Goal: Task Accomplishment & Management: Complete application form

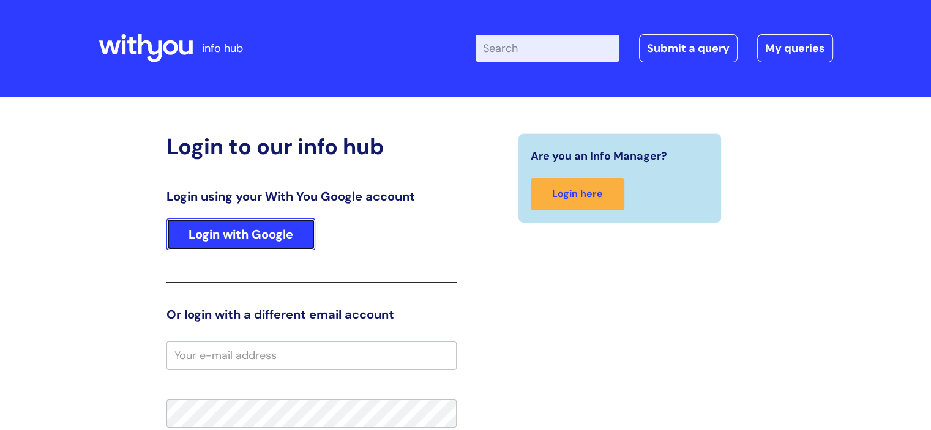
click at [222, 244] on link "Login with Google" at bounding box center [240, 234] width 149 height 32
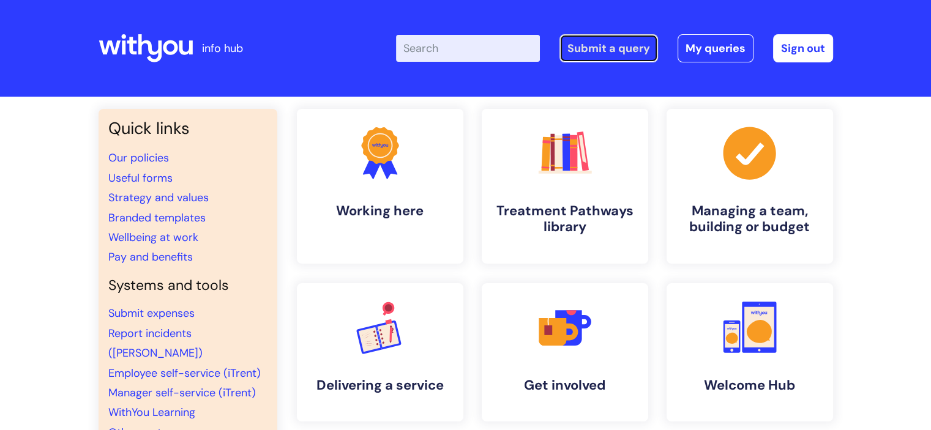
click at [615, 48] on link "Submit a query" at bounding box center [608, 48] width 99 height 28
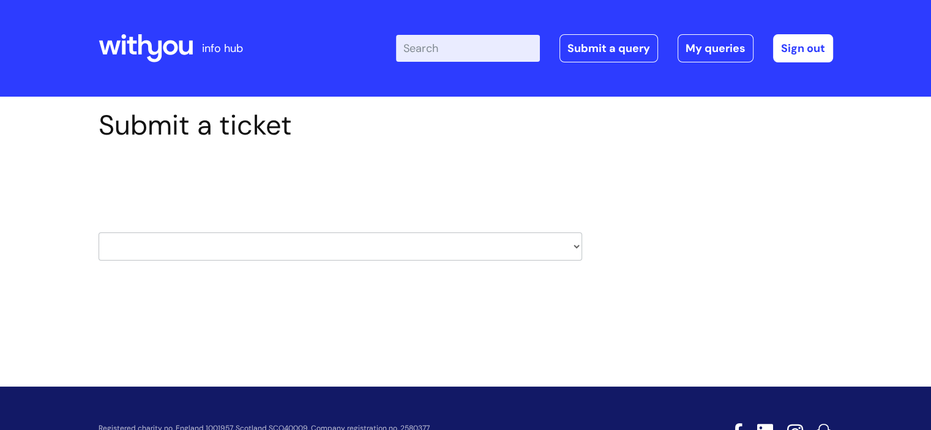
click at [252, 244] on select "HR / People IT and Support Clinical Drug Alerts Finance Accounts Data Support T…" at bounding box center [340, 246] width 483 height 28
select select "it_and_support"
click at [99, 232] on select "HR / People IT and Support Clinical Drug Alerts Finance Accounts Data Support T…" at bounding box center [340, 246] width 483 height 28
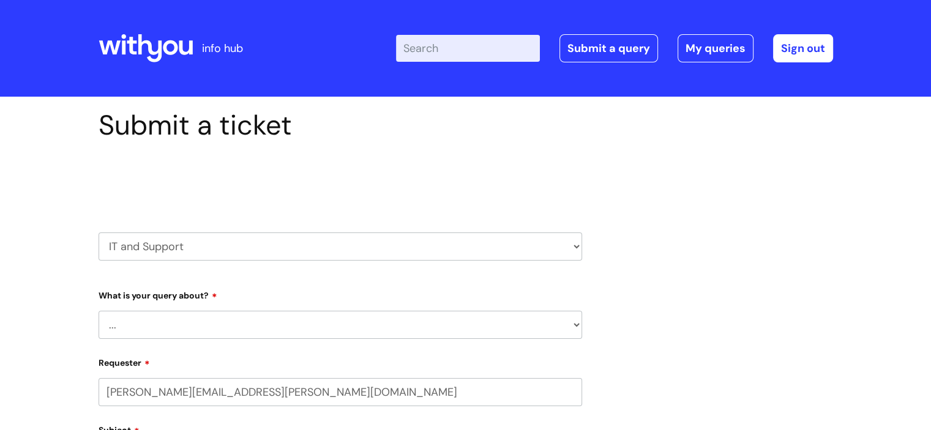
select select "80004157231"
click at [164, 329] on select "... Mobile Phone Reset & MFA Accounts, Starters and Leavers IT Hardware issue I…" at bounding box center [340, 325] width 483 height 28
select select "Mobile Phone Reset & MFA"
click at [99, 311] on select "... Mobile Phone Reset & MFA Accounts, Starters and Leavers IT Hardware issue I…" at bounding box center [340, 325] width 483 height 28
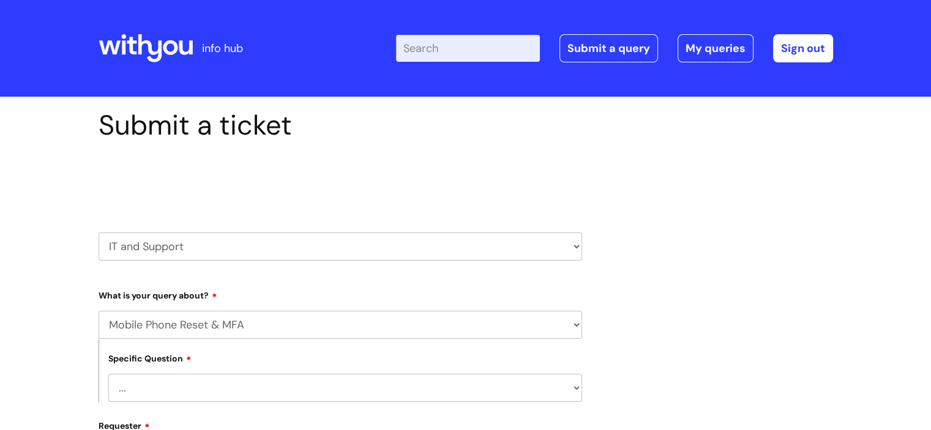
click at [155, 381] on select "... Support with Mobile Phone Reset & MFA" at bounding box center [345, 388] width 474 height 28
select select "Support with Mobile Phone Reset & MFA"
click at [108, 374] on select "... Support with Mobile Phone Reset & MFA" at bounding box center [345, 388] width 474 height 28
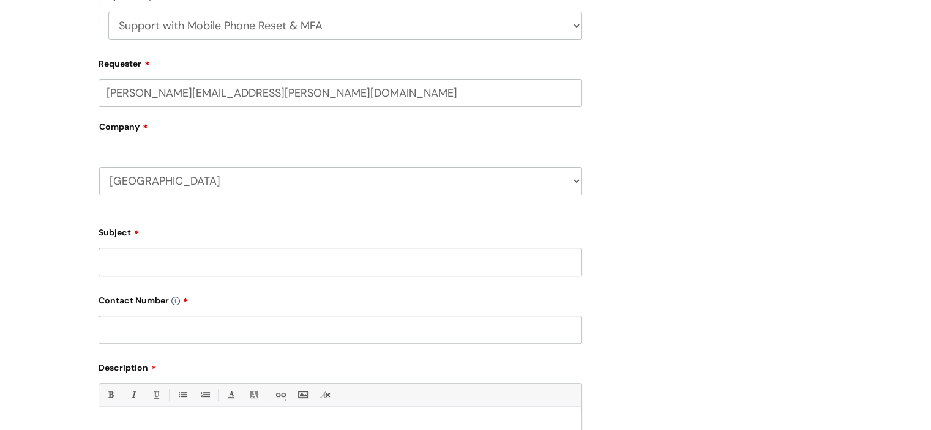
scroll to position [392, 0]
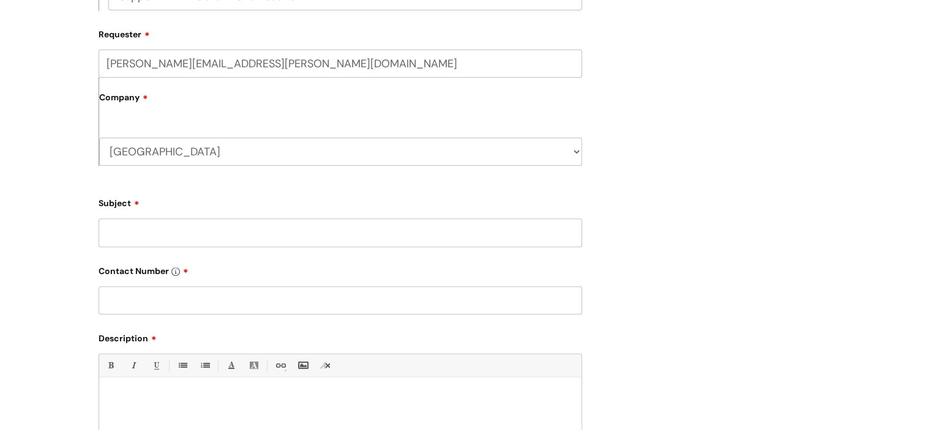
click at [147, 232] on input "Subject" at bounding box center [340, 232] width 483 height 28
type input "[PERSON_NAME] phone login"
type input "n/a"
click at [171, 399] on p at bounding box center [340, 398] width 464 height 11
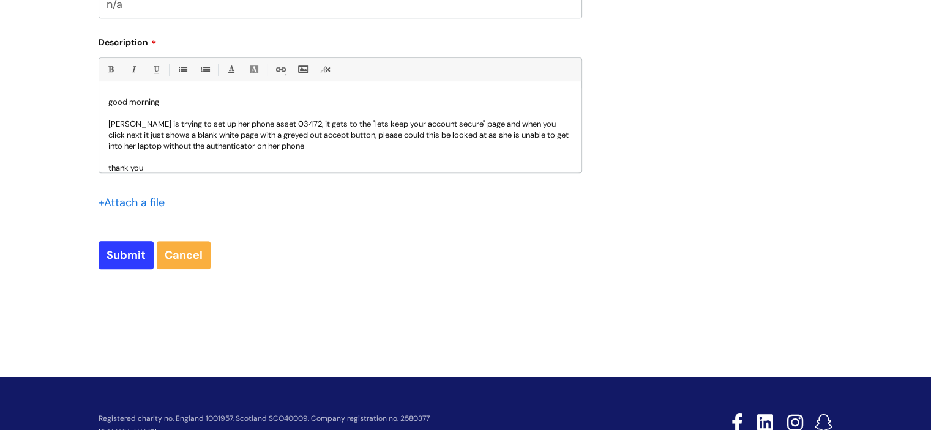
scroll to position [690, 0]
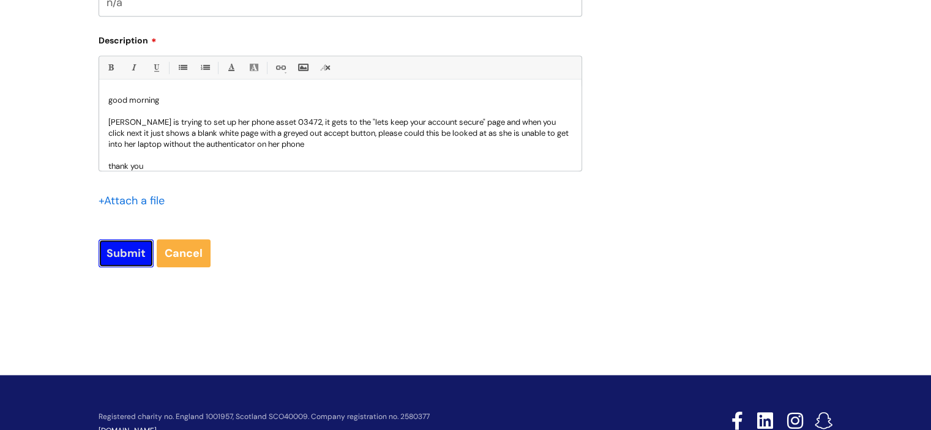
click at [112, 264] on input "Submit" at bounding box center [126, 253] width 55 height 28
type input "Please Wait..."
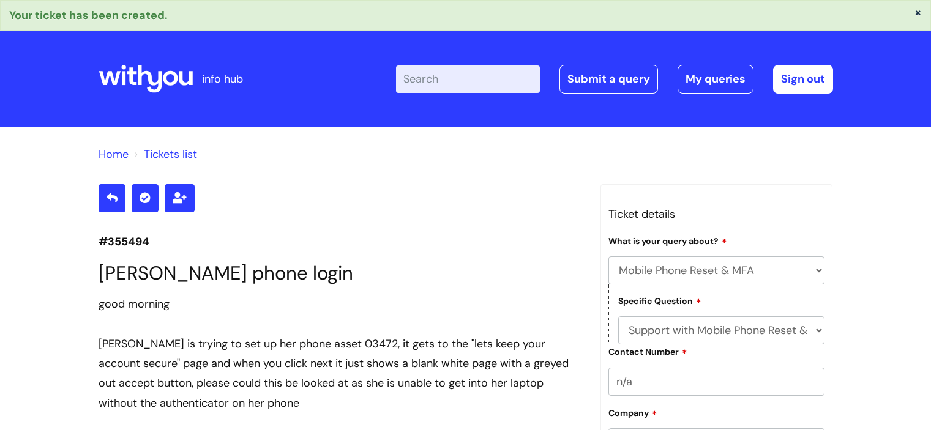
select select "Mobile Phone Reset & MFA"
select select "Support with Mobile Phone Reset & MFA"
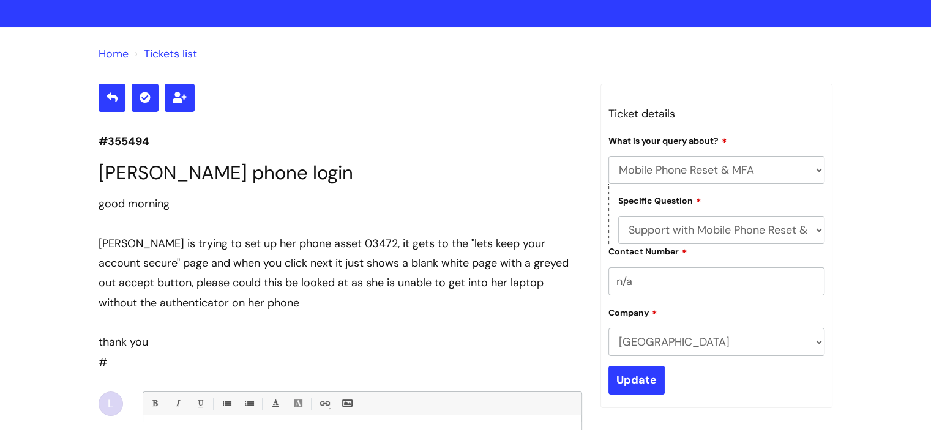
scroll to position [100, 0]
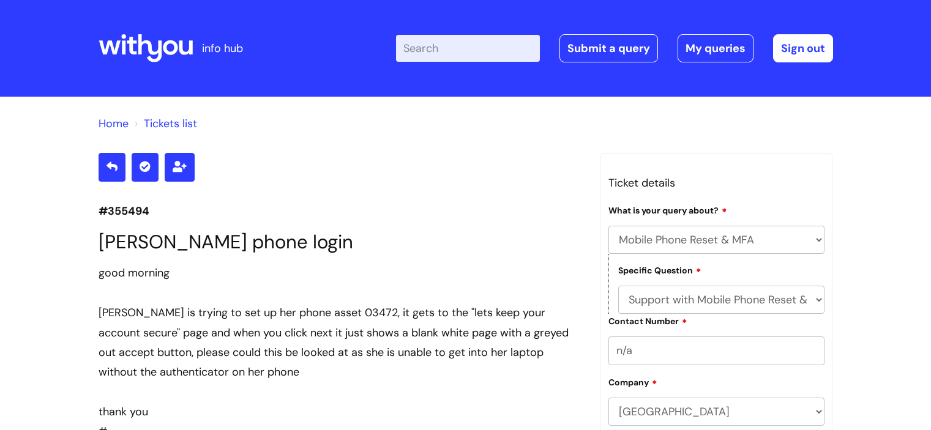
select select "Mobile Phone Reset & MFA"
select select "Support with Mobile Phone Reset & MFA"
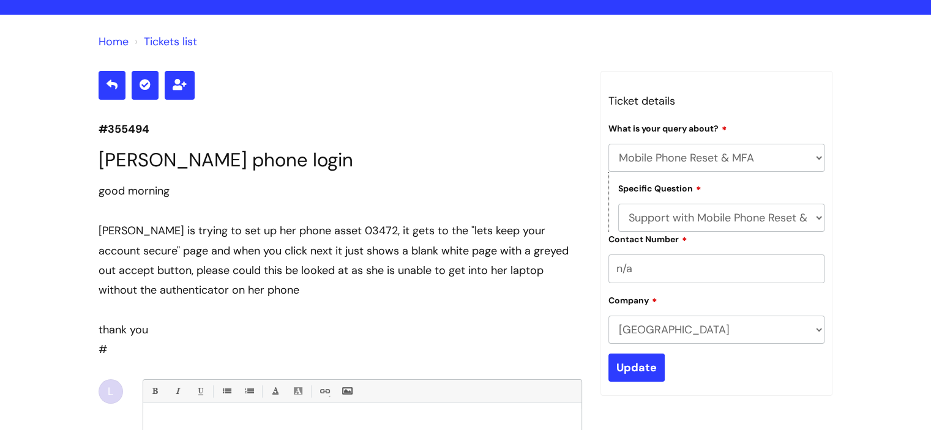
scroll to position [93, 0]
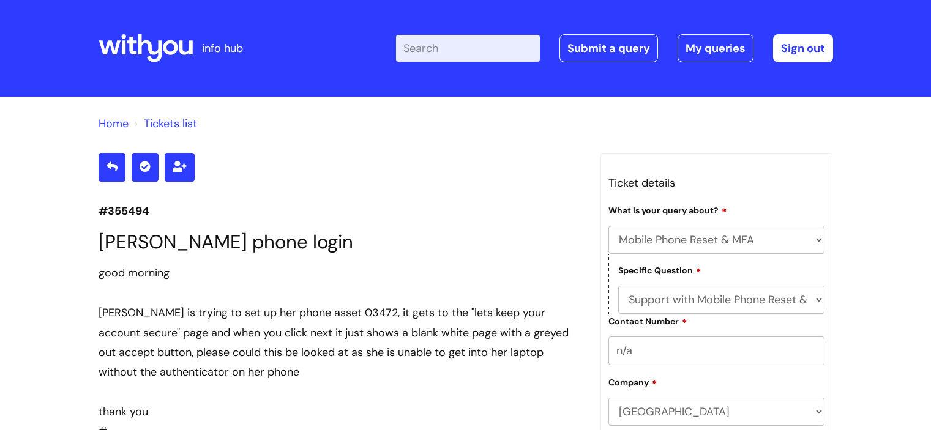
select select "Mobile Phone Reset & MFA"
select select "Support with Mobile Phone Reset & MFA"
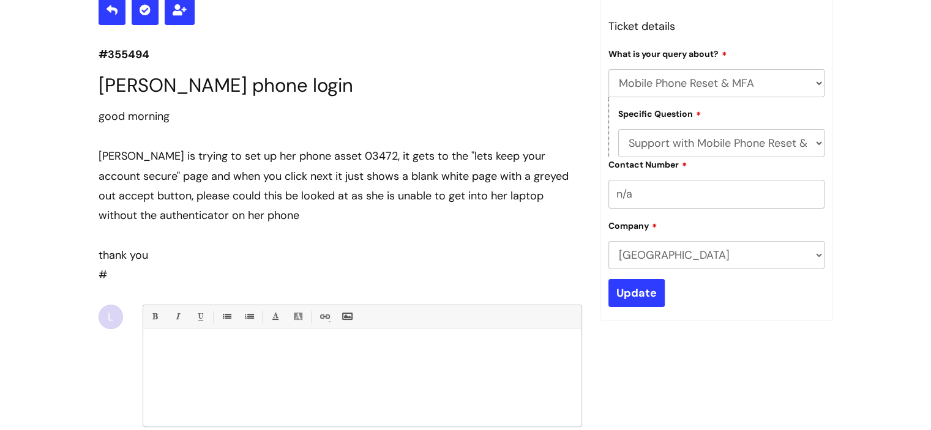
scroll to position [124, 0]
